Goal: Information Seeking & Learning: Learn about a topic

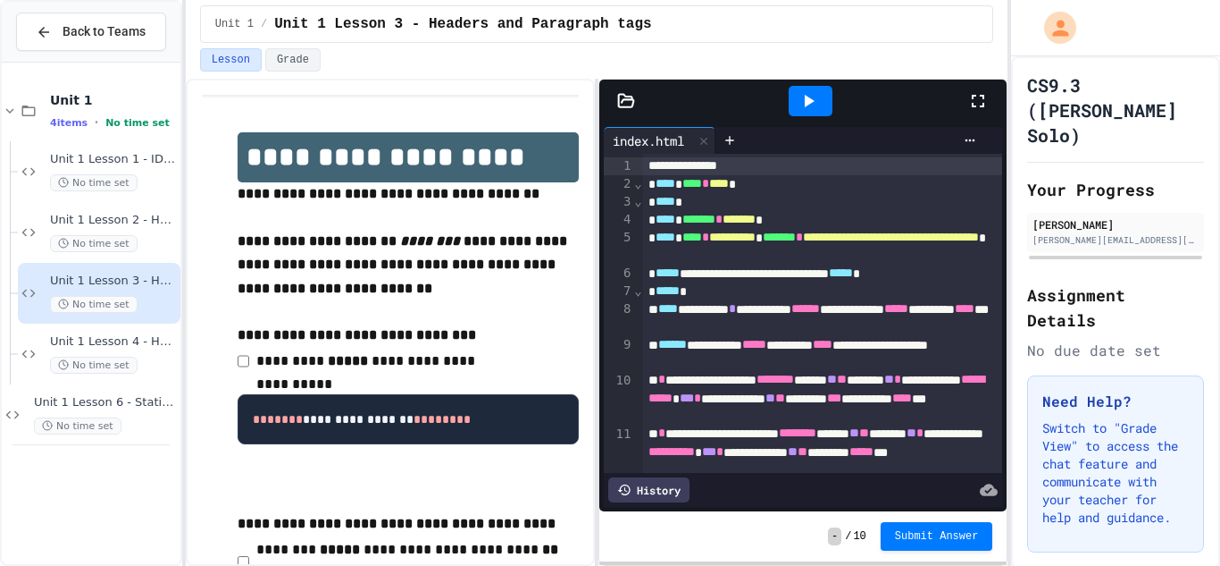
click at [980, 110] on icon at bounding box center [978, 100] width 21 height 21
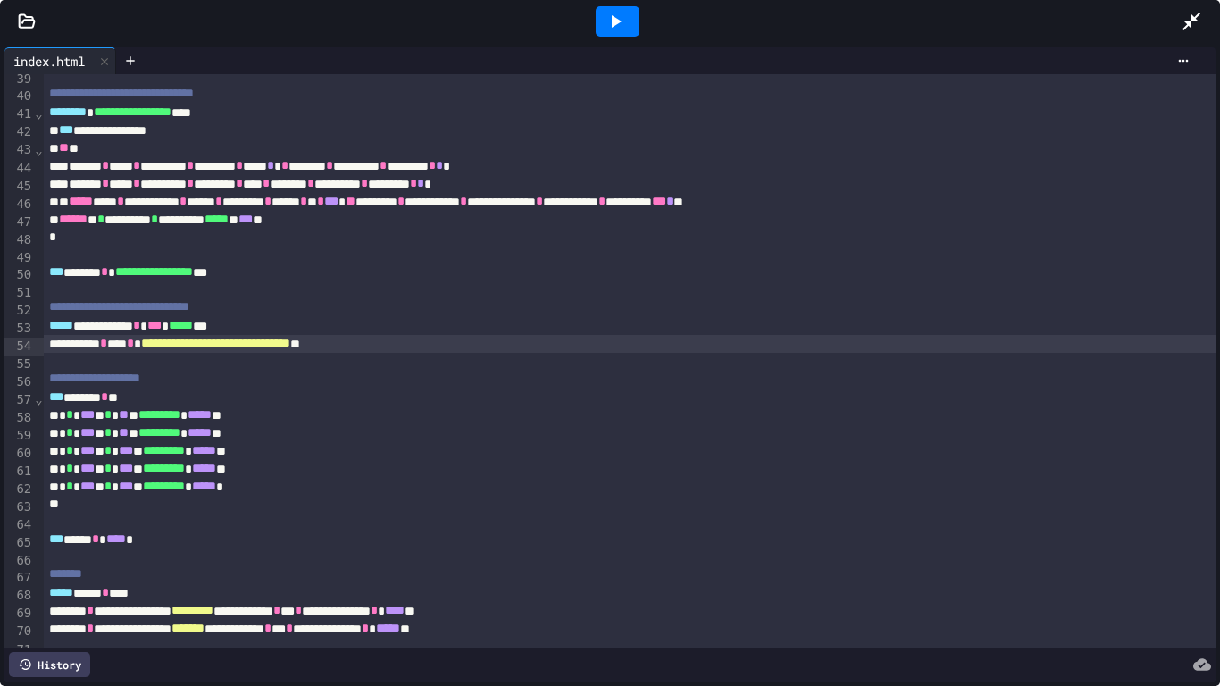
scroll to position [688, 0]
drag, startPoint x: 183, startPoint y: 348, endPoint x: 407, endPoint y: 350, distance: 224.3
click at [290, 348] on span "**********" at bounding box center [215, 342] width 149 height 13
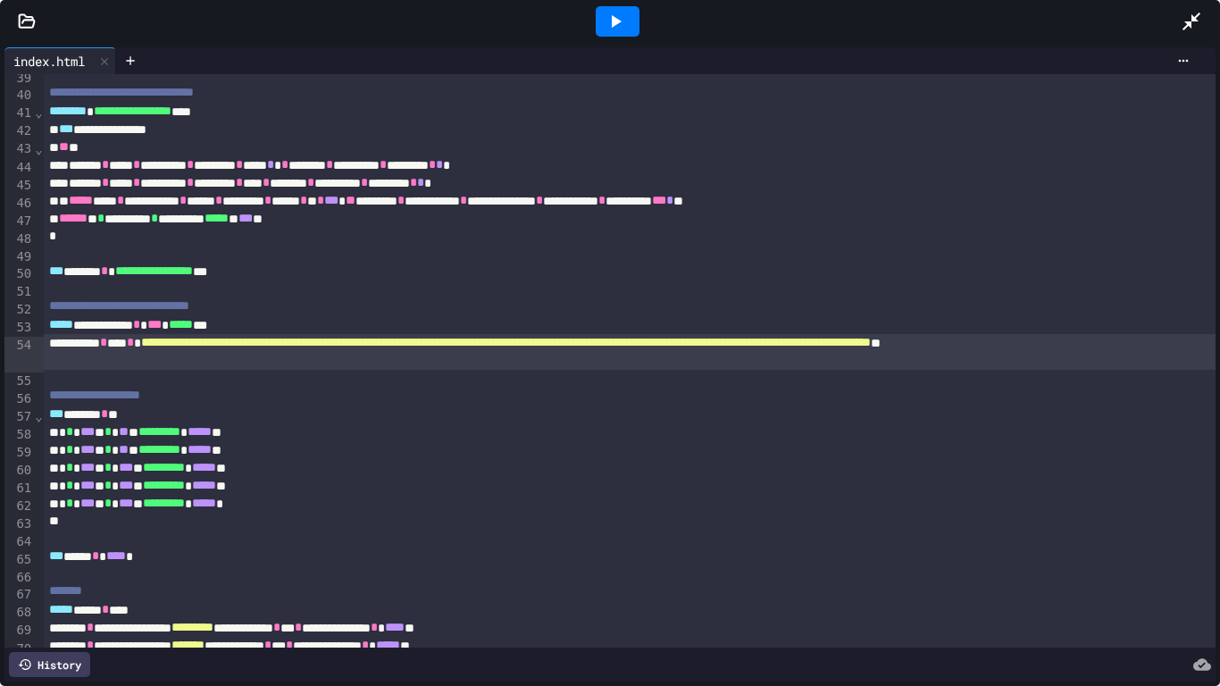
click at [612, 25] on icon at bounding box center [617, 21] width 10 height 13
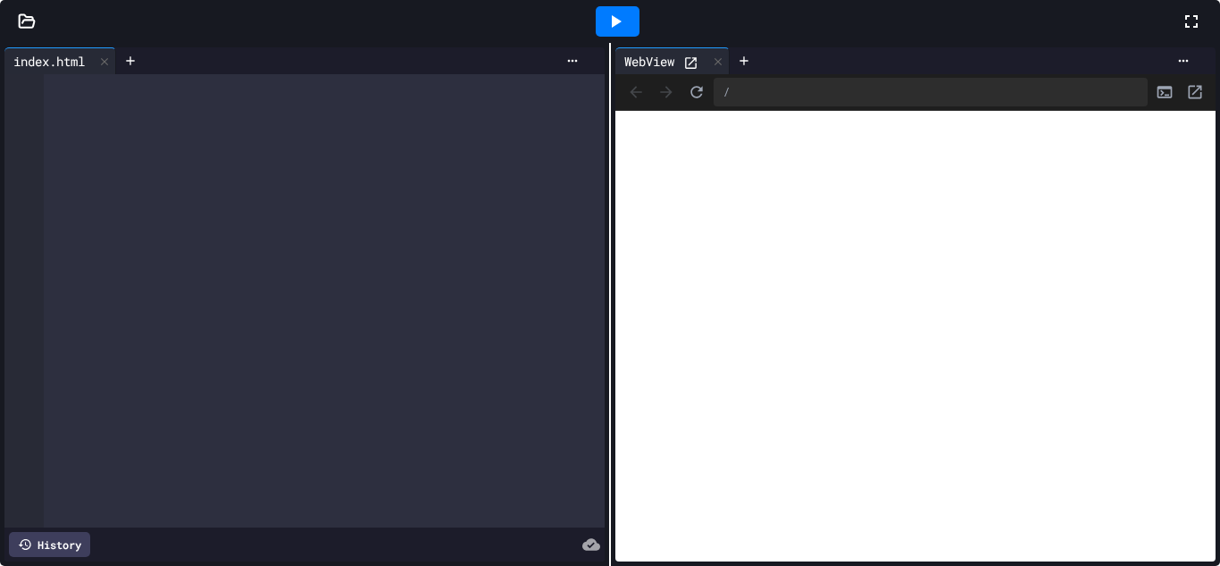
scroll to position [1830, 0]
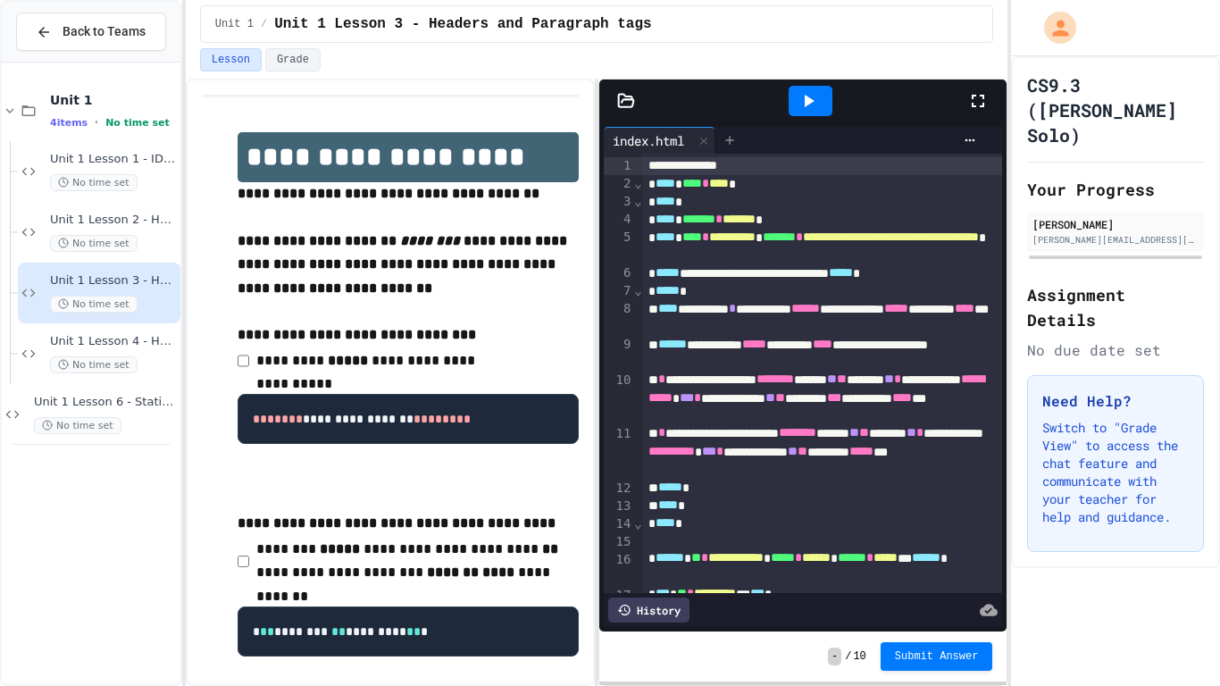
click at [733, 136] on icon at bounding box center [729, 140] width 8 height 8
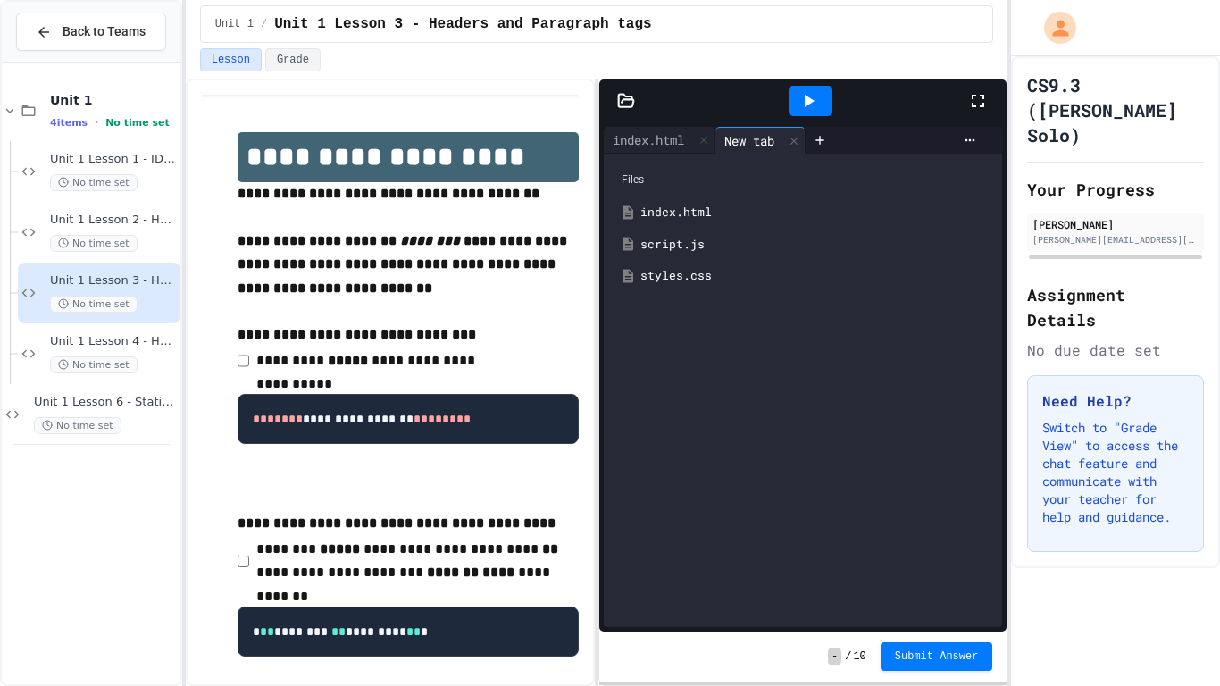
click at [793, 98] on div at bounding box center [811, 101] width 44 height 30
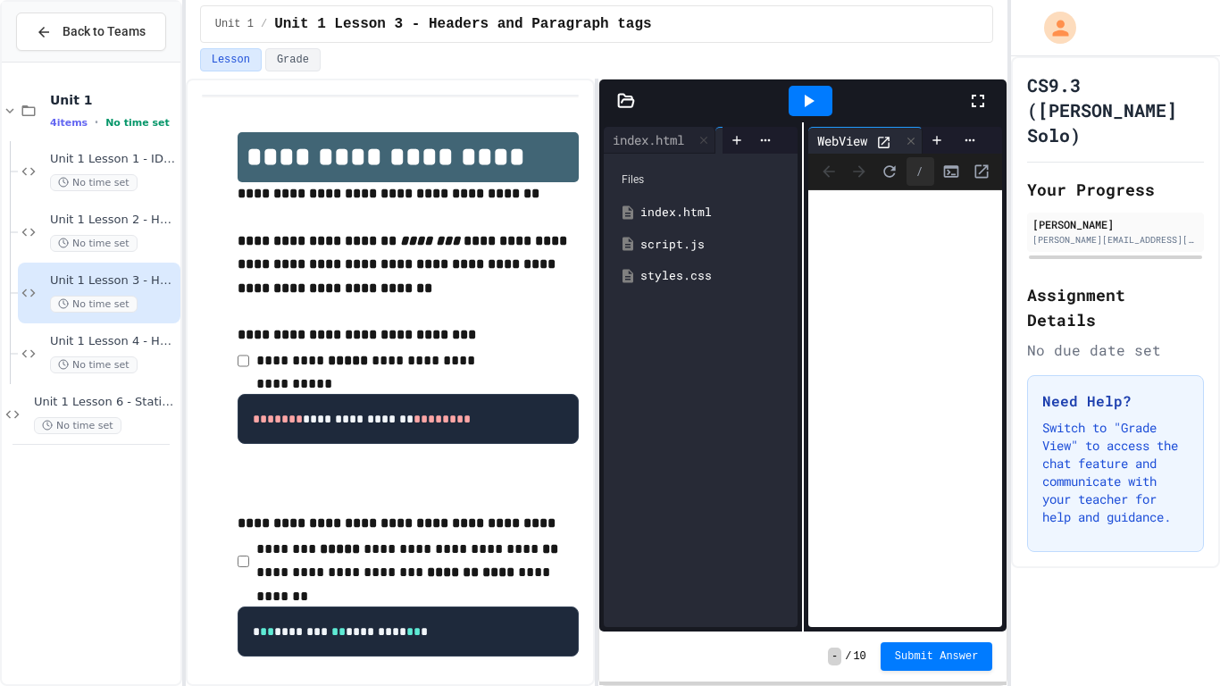
click at [883, 139] on icon at bounding box center [883, 142] width 15 height 15
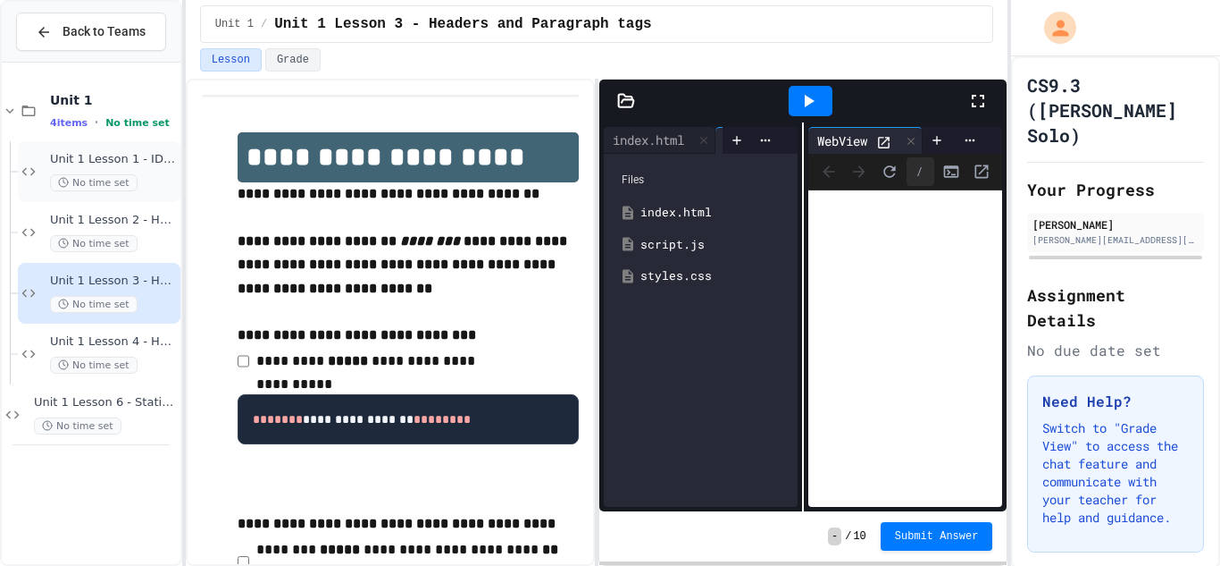
click at [76, 152] on span "Unit 1 Lesson 1 - IDE Interaction" at bounding box center [113, 159] width 127 height 15
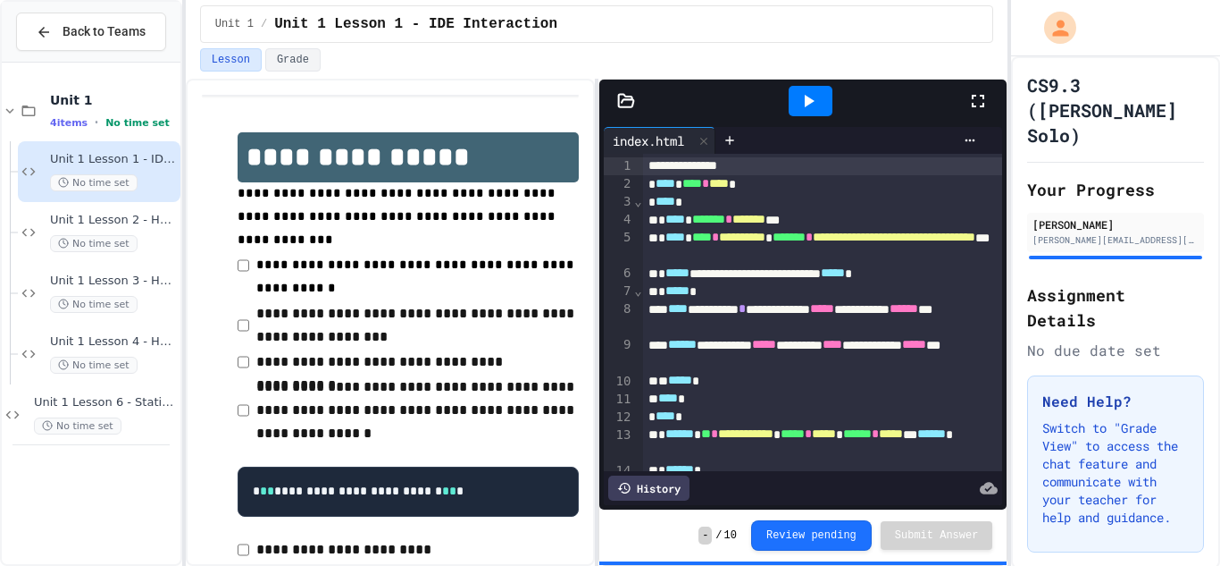
click at [981, 100] on icon at bounding box center [978, 100] width 21 height 21
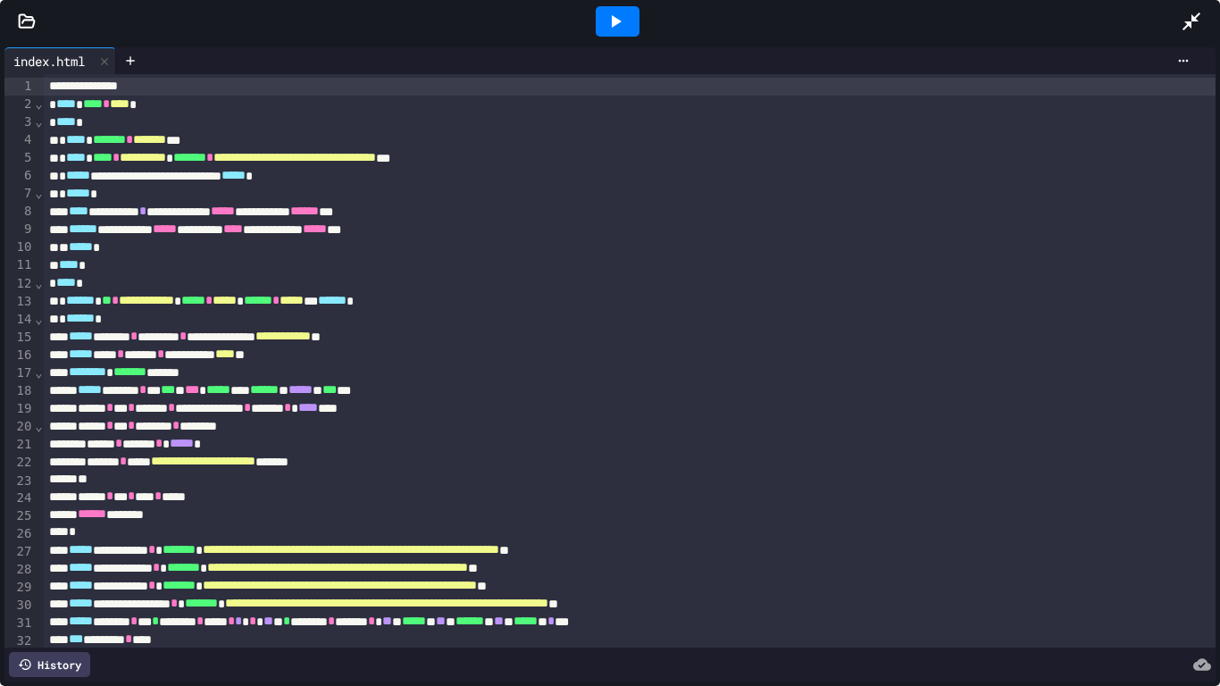
click at [601, 26] on div at bounding box center [618, 21] width 44 height 30
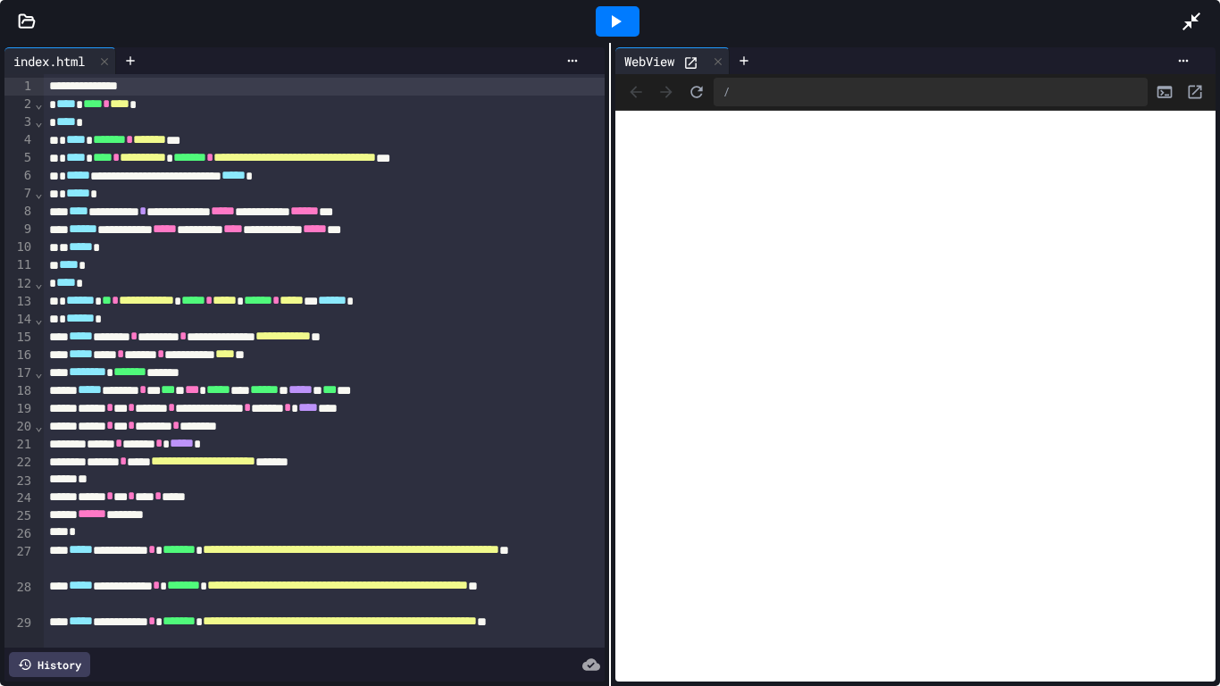
click at [687, 57] on icon at bounding box center [690, 62] width 15 height 15
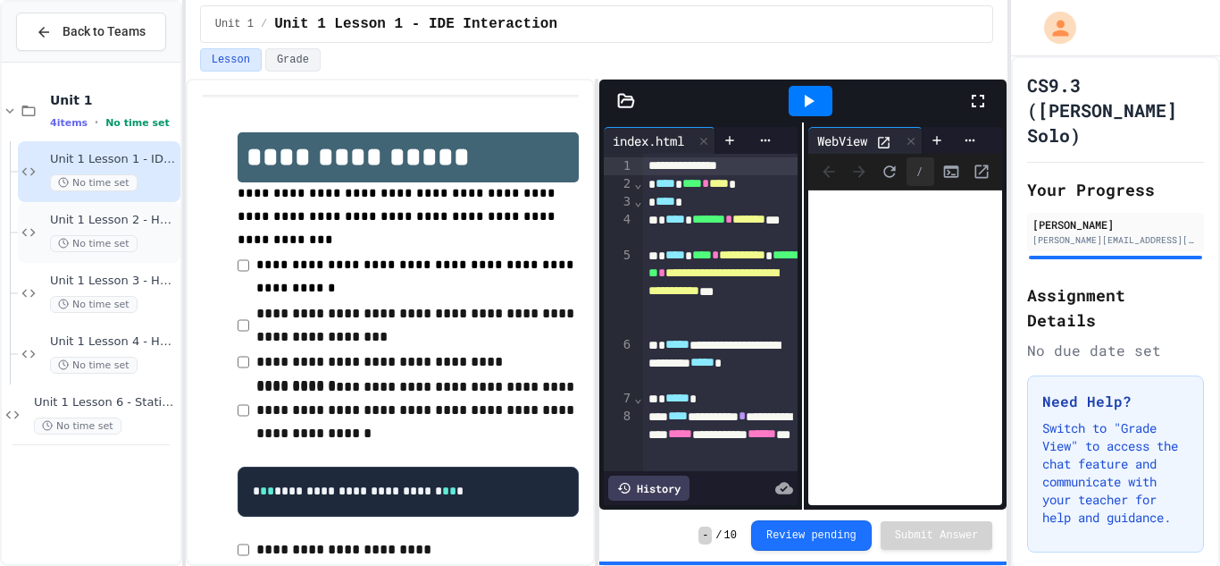
click at [94, 258] on div "Unit 1 Lesson 2 - HTML Doc Setup No time set" at bounding box center [99, 232] width 163 height 61
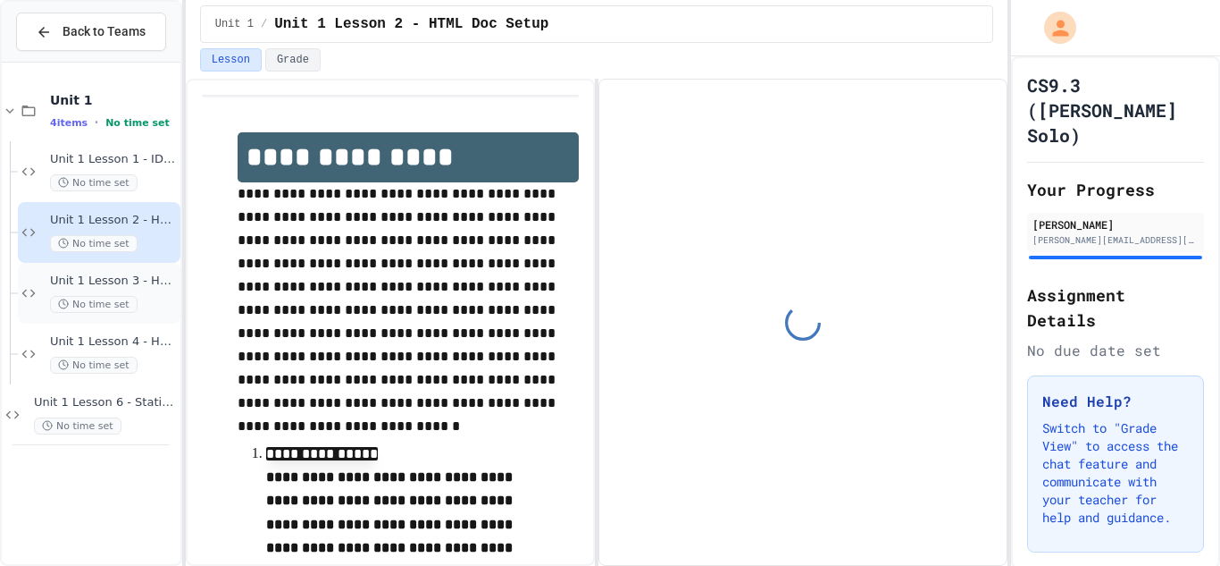
click at [113, 289] on div "Unit 1 Lesson 3 - Headers and Paragraph tags No time set" at bounding box center [113, 292] width 127 height 39
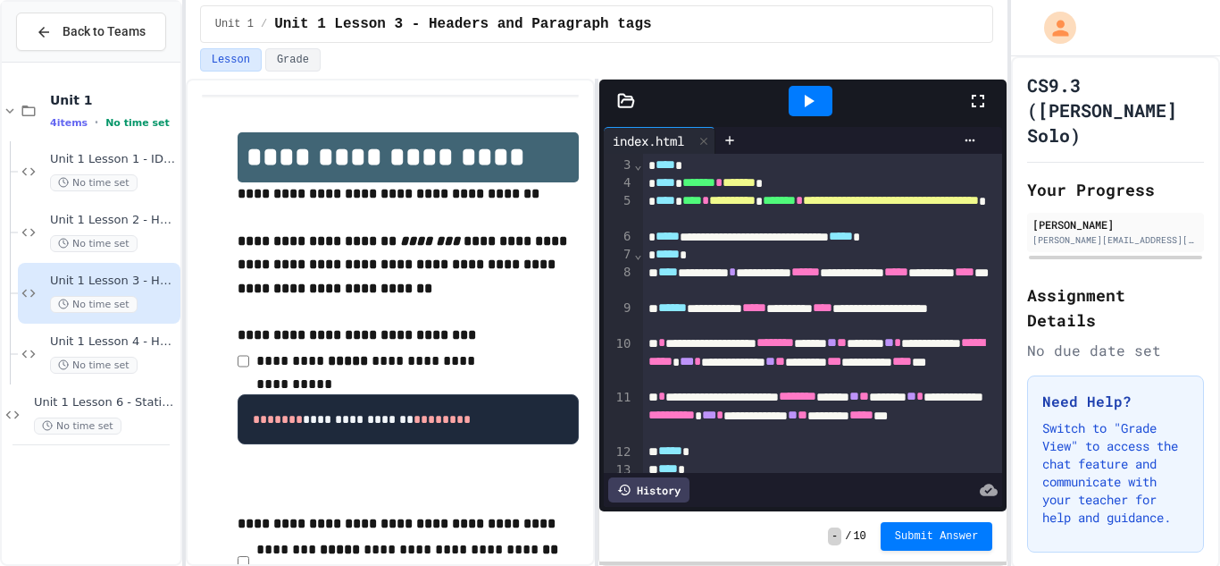
scroll to position [45, 0]
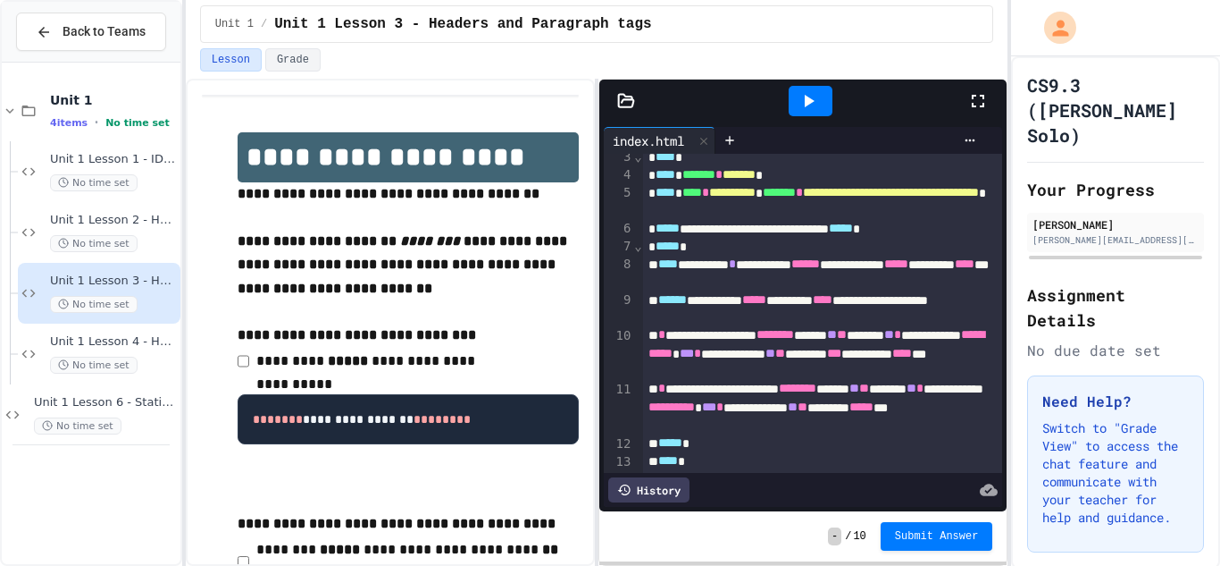
click at [643, 249] on div "* ***** *" at bounding box center [823, 247] width 361 height 18
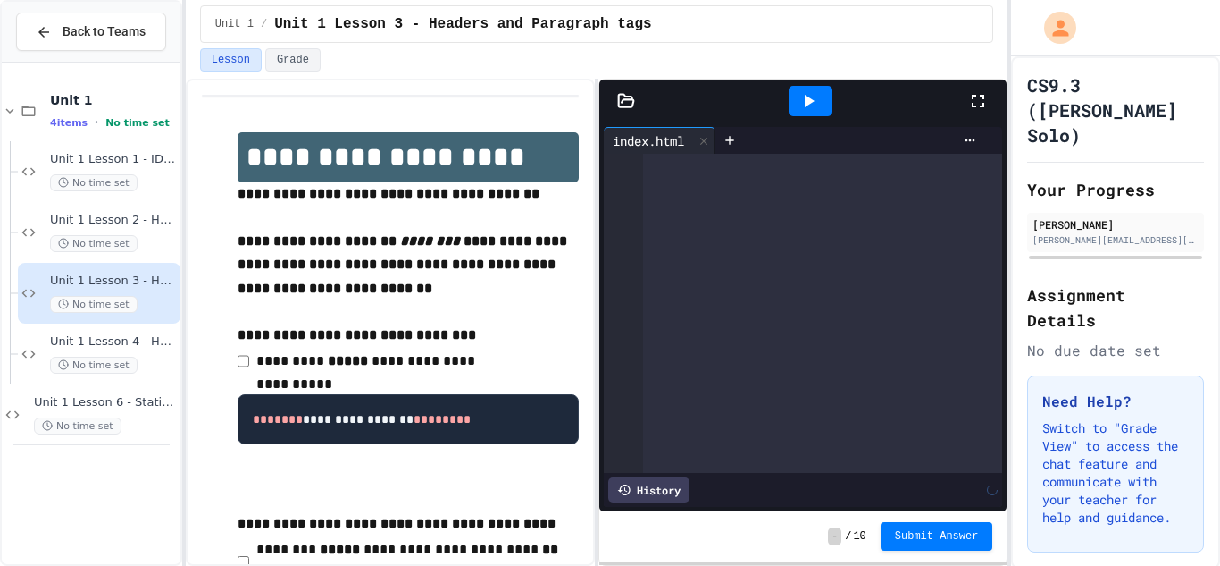
scroll to position [6677, 0]
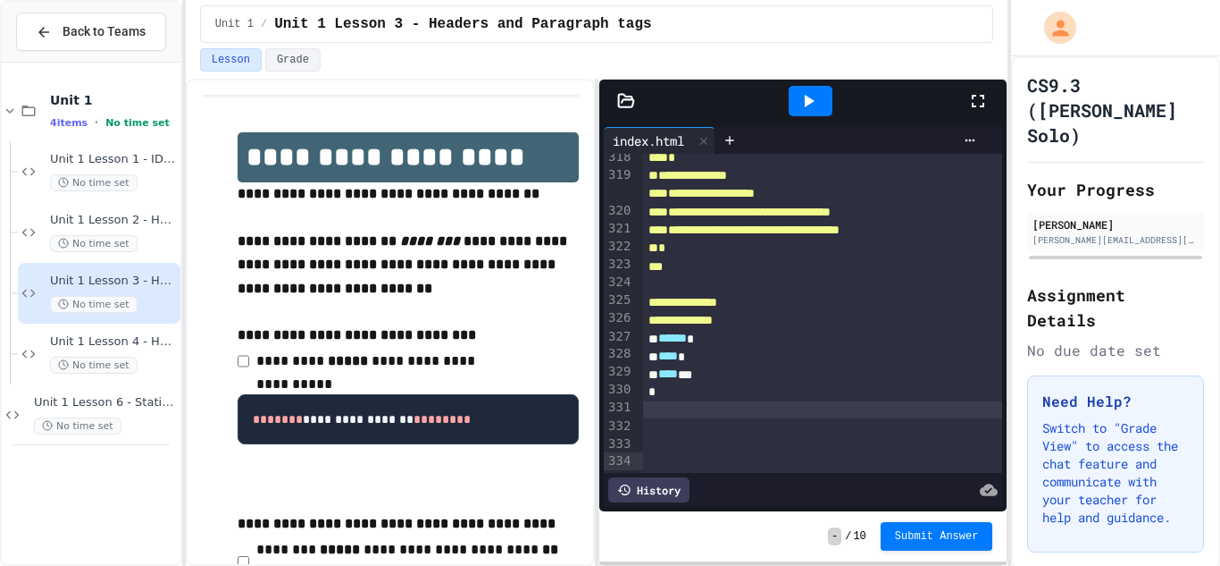
click at [826, 104] on div at bounding box center [811, 101] width 44 height 30
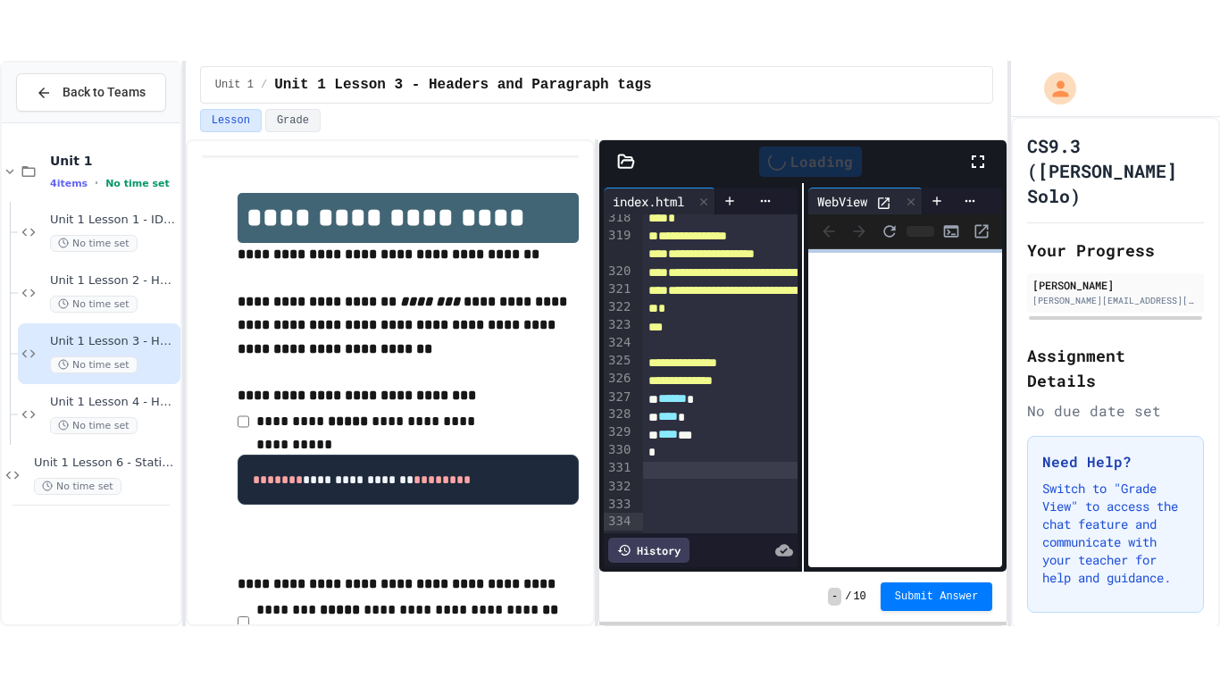
scroll to position [7180, 0]
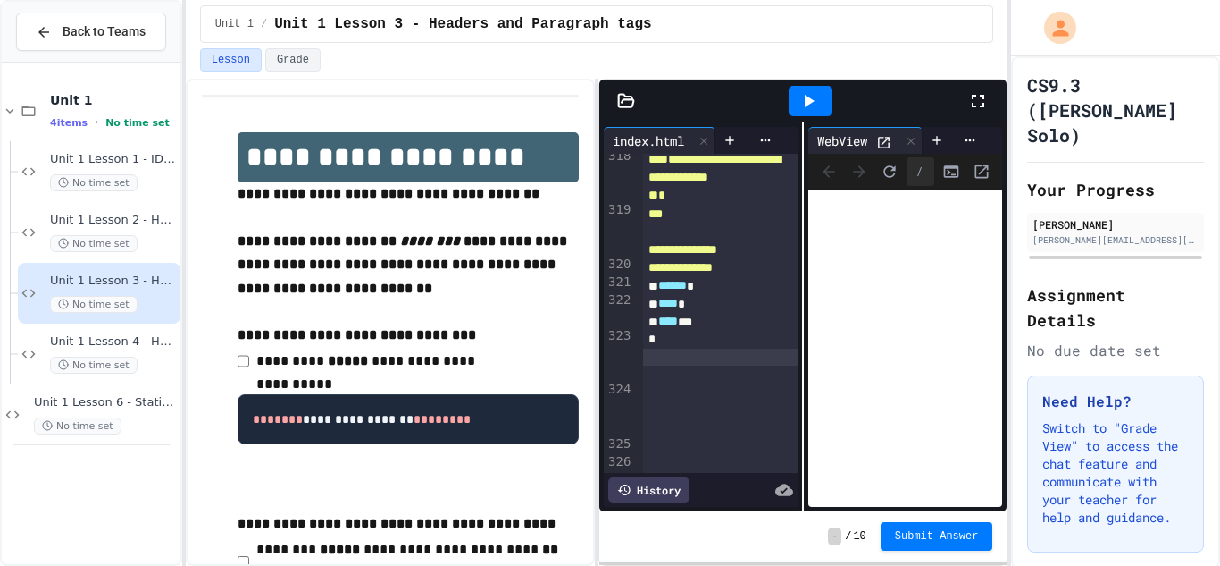
click at [981, 104] on icon at bounding box center [978, 100] width 21 height 21
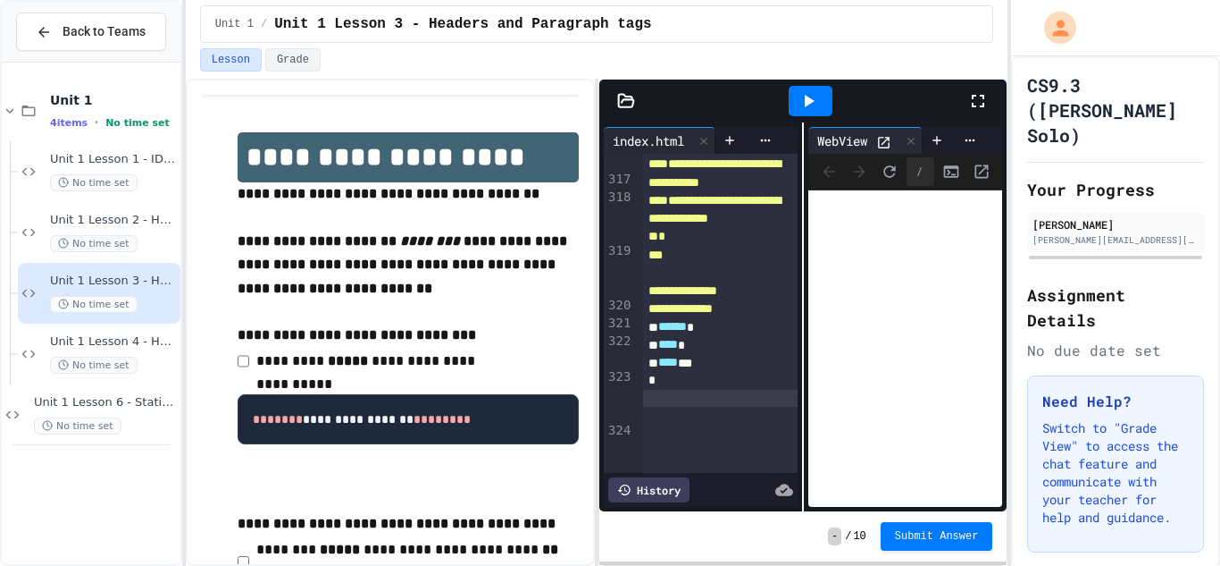
scroll to position [7324, 0]
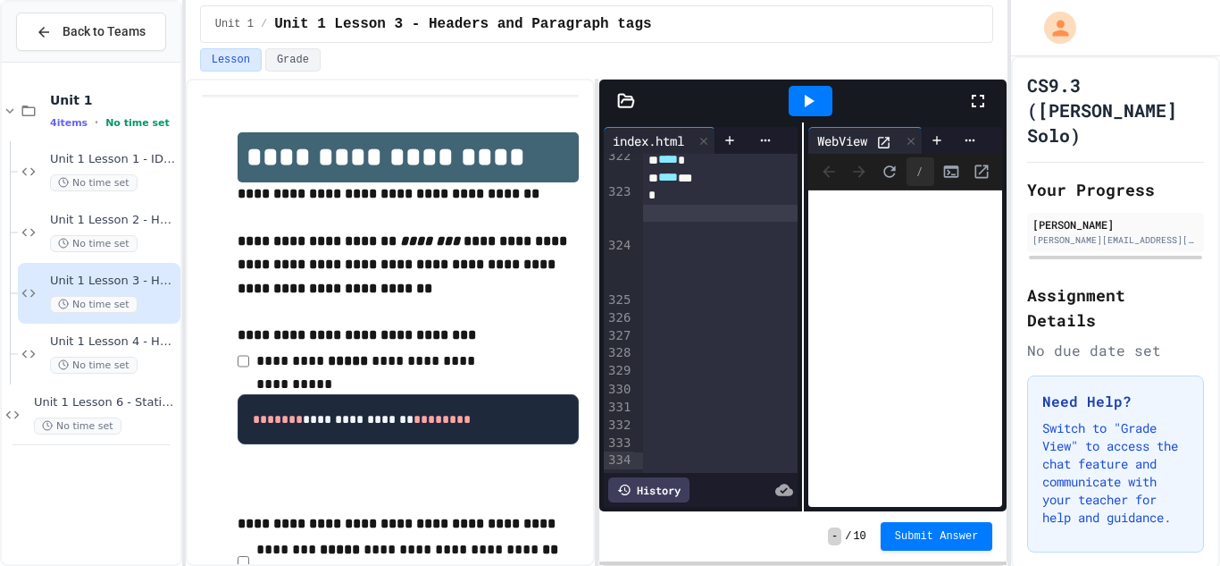
click at [689, 61] on div "*" at bounding box center [721, 52] width 156 height 18
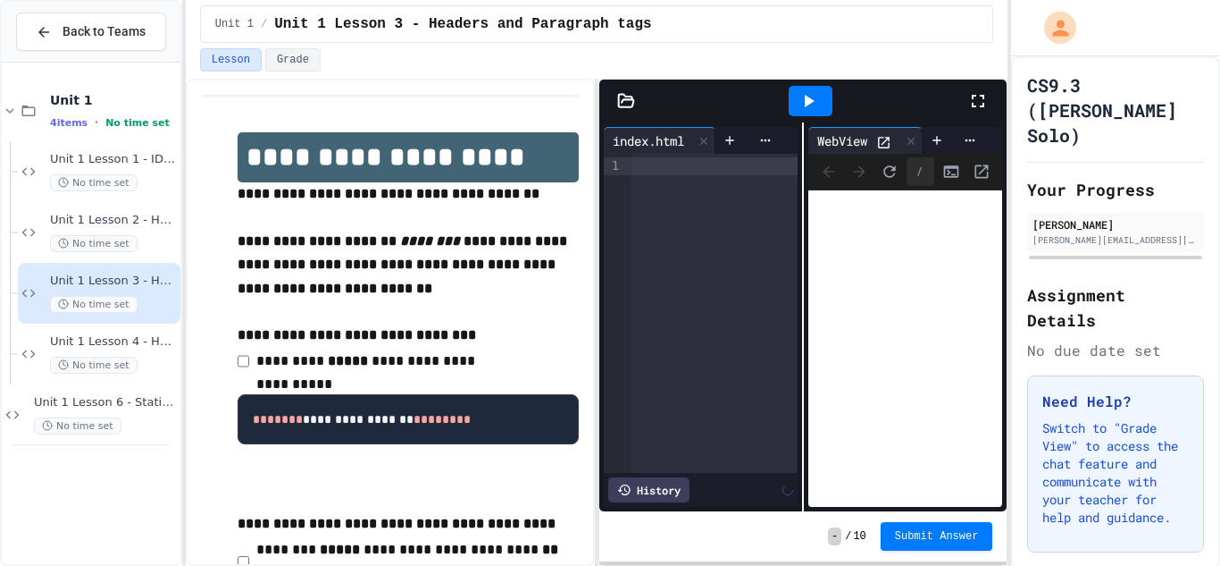
scroll to position [0, 0]
